Goal: Transaction & Acquisition: Subscribe to service/newsletter

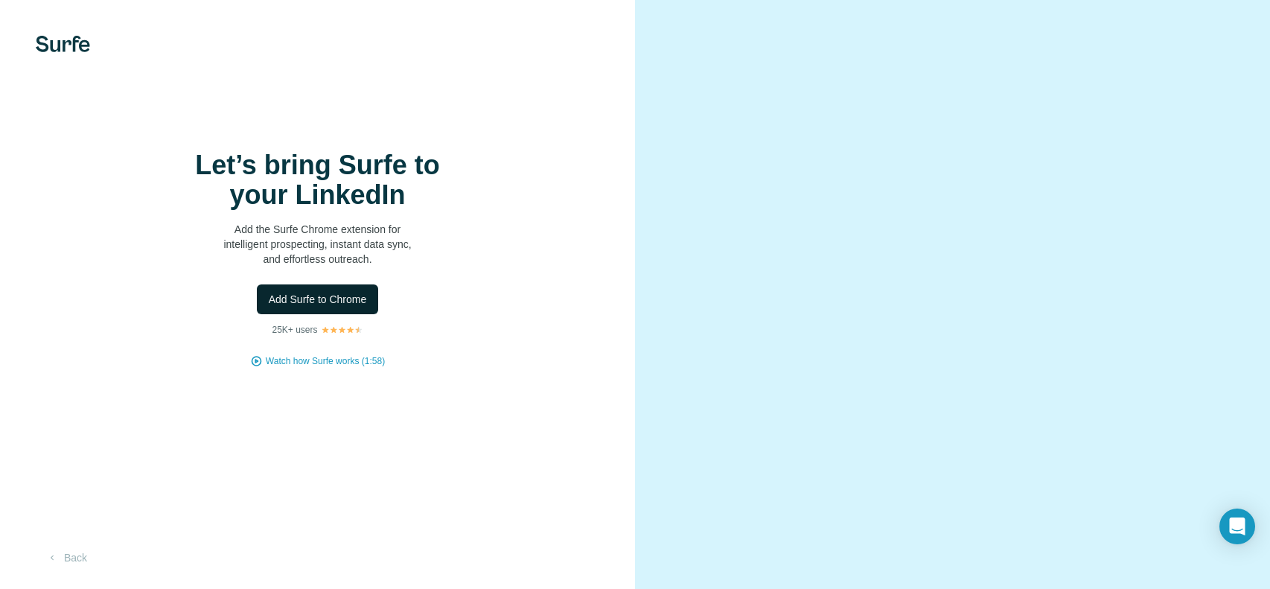
click at [332, 307] on span "Add Surfe to Chrome" at bounding box center [318, 299] width 98 height 15
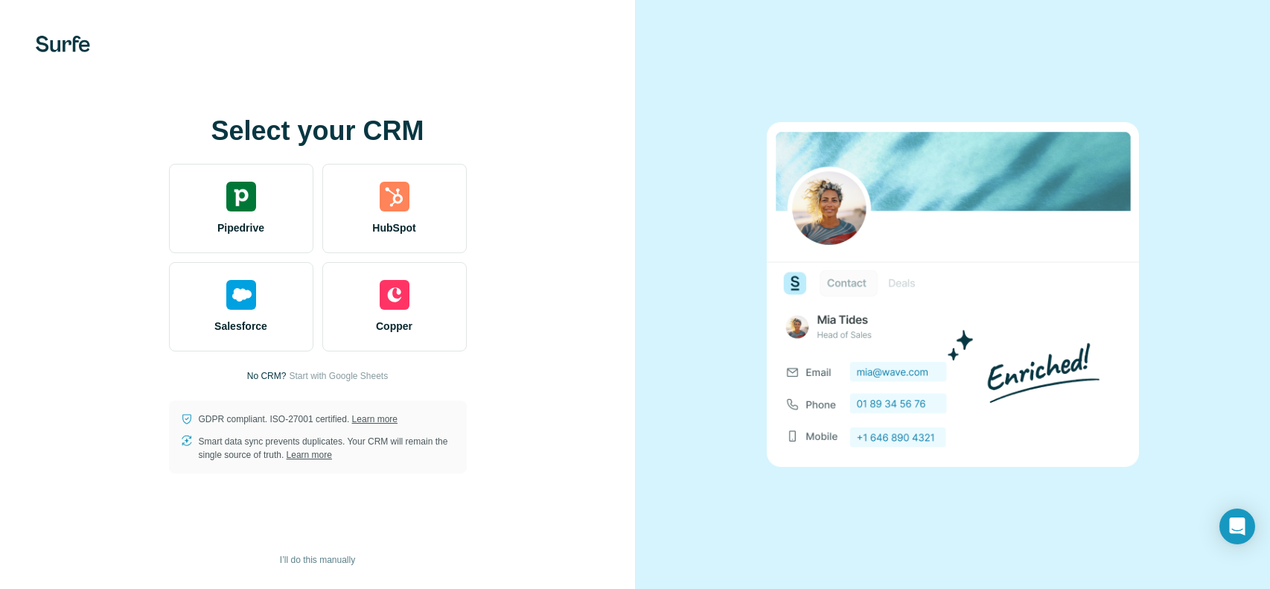
click at [354, 368] on div "Select your CRM Pipedrive HubSpot Salesforce Copper No CRM? Start with Google S…" at bounding box center [318, 294] width 576 height 357
click at [348, 377] on span "Start with Google Sheets" at bounding box center [338, 375] width 99 height 13
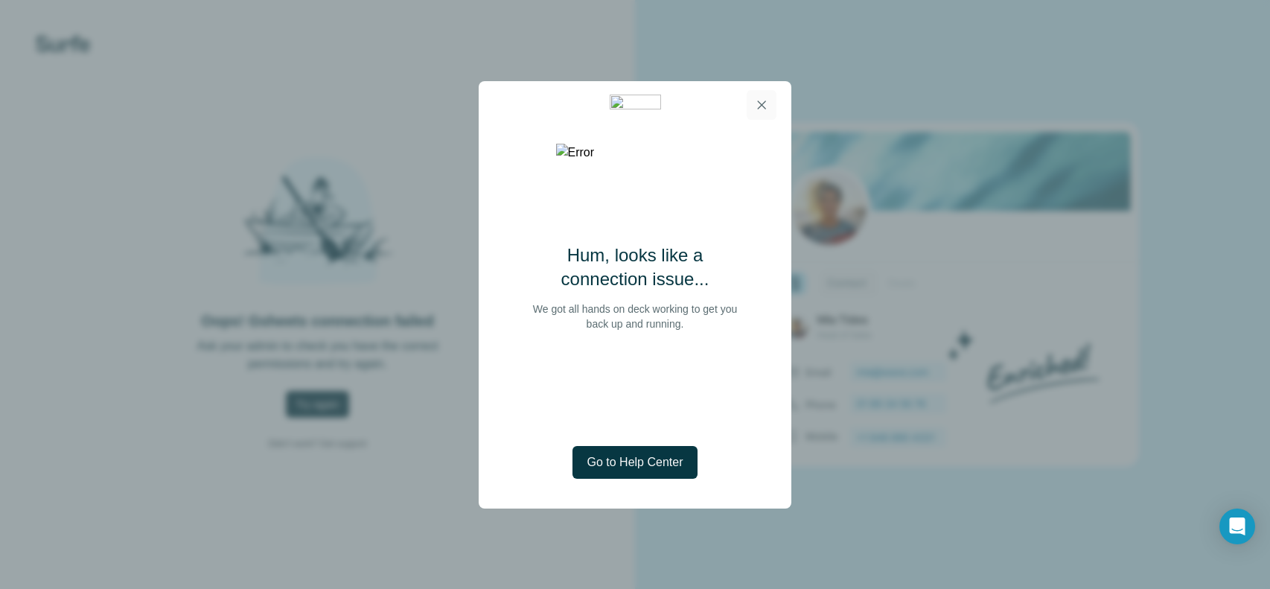
click at [765, 102] on icon "button" at bounding box center [761, 105] width 15 height 15
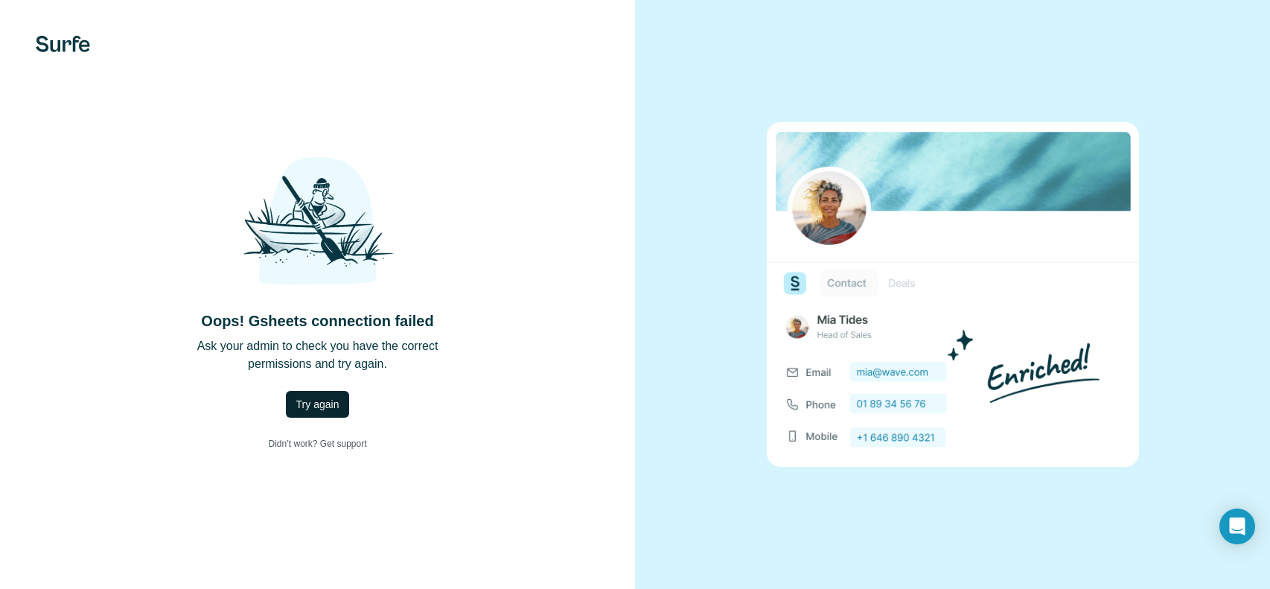
click at [324, 402] on span "Try again" at bounding box center [317, 404] width 43 height 15
